Goal: Navigation & Orientation: Find specific page/section

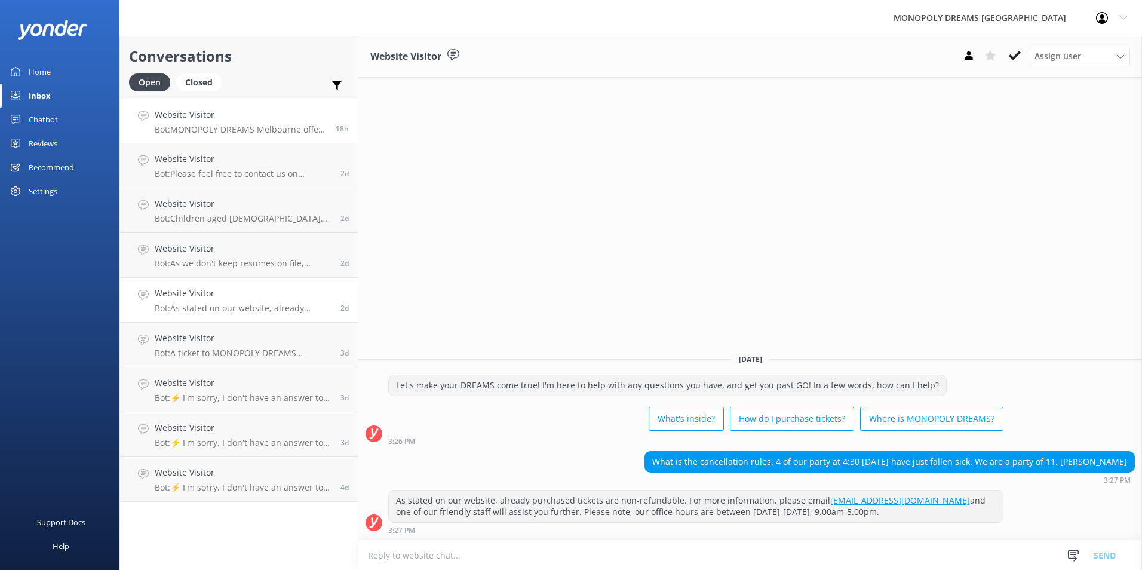
click at [232, 127] on p "Bot: MONOPOLY DREAMS Melbourne offers a variety of activities suitable for adul…" at bounding box center [241, 129] width 172 height 11
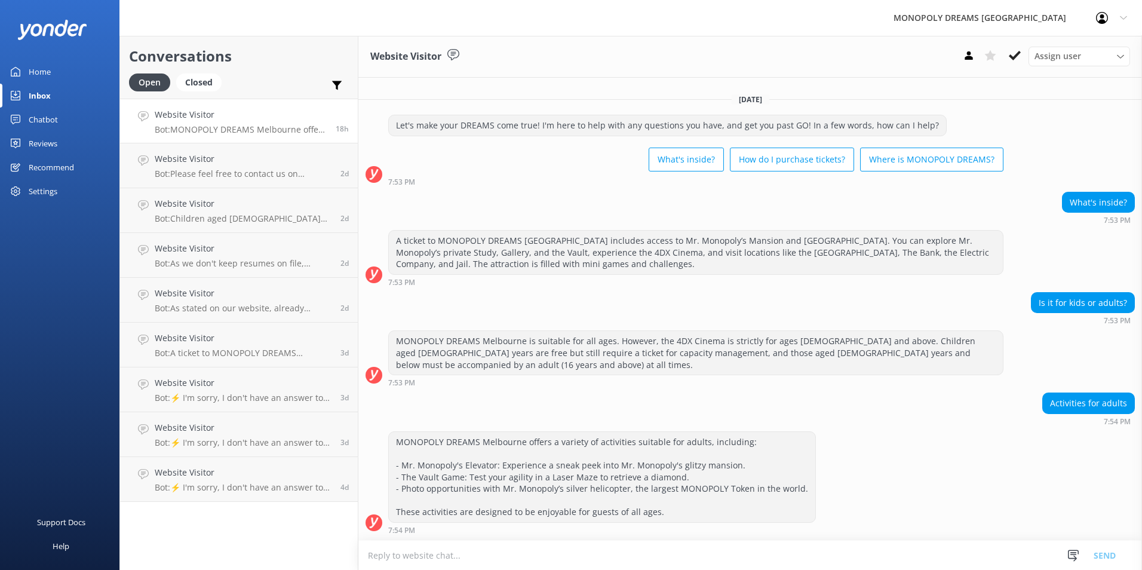
click at [36, 63] on div "Home" at bounding box center [40, 72] width 22 height 24
